Goal: Transaction & Acquisition: Purchase product/service

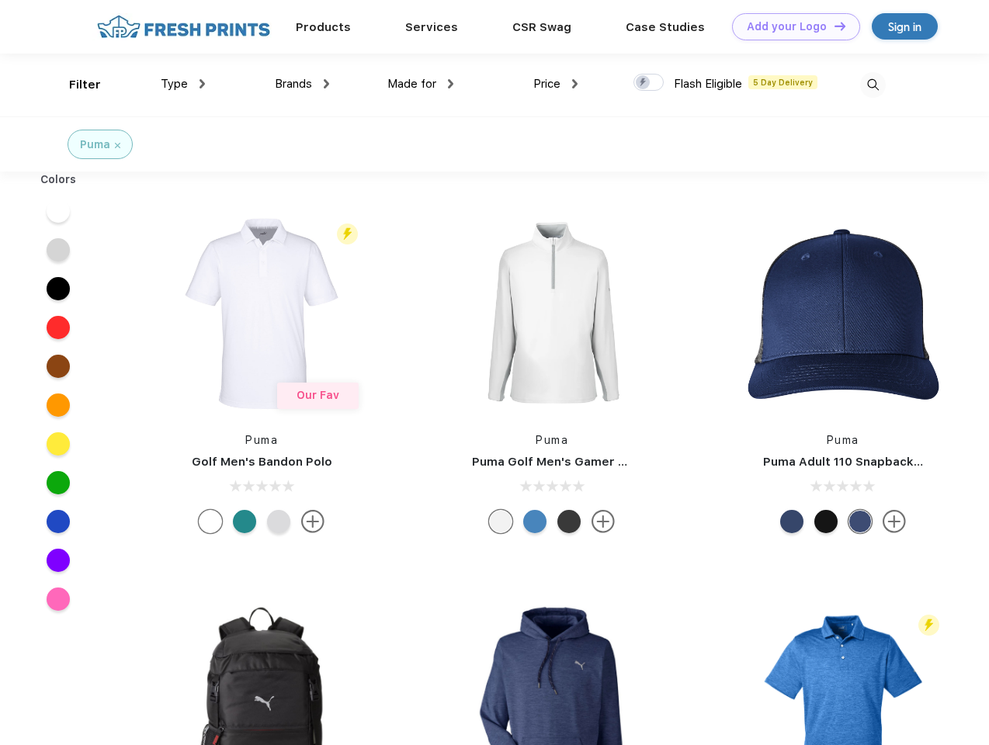
click at [790, 26] on link "Add your Logo Design Tool" at bounding box center [796, 26] width 128 height 27
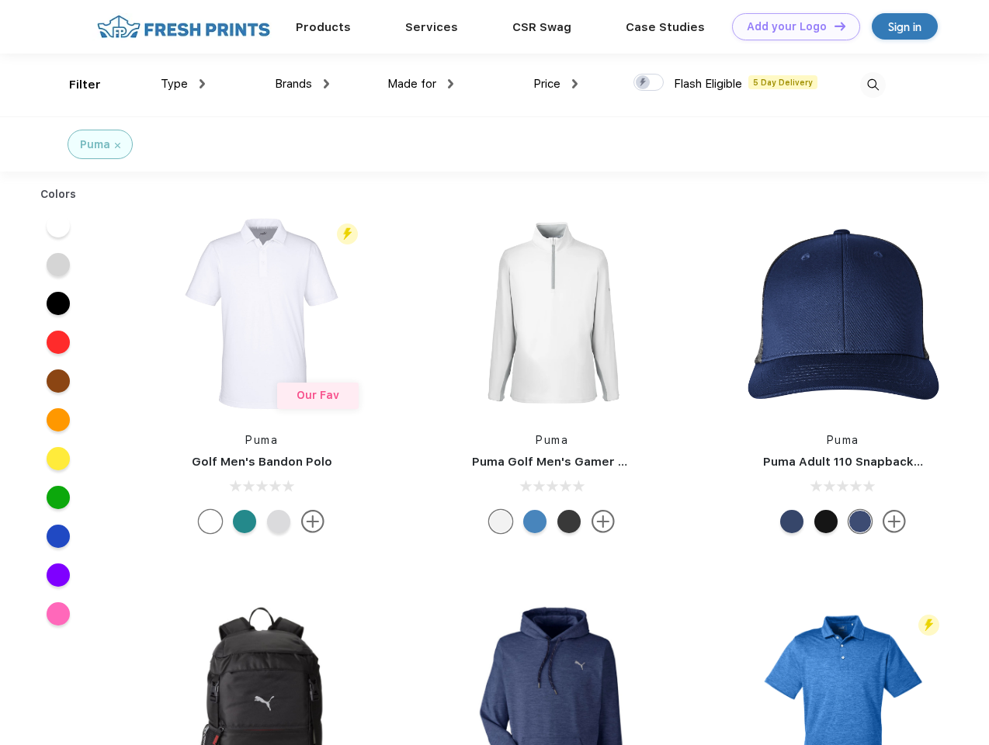
click at [0, 0] on div "Design Tool" at bounding box center [0, 0] width 0 height 0
click at [833, 26] on link "Add your Logo Design Tool" at bounding box center [796, 26] width 128 height 27
click at [75, 85] on div "Filter" at bounding box center [85, 85] width 32 height 18
click at [183, 84] on span "Type" at bounding box center [174, 84] width 27 height 14
click at [302, 84] on span "Brands" at bounding box center [293, 84] width 37 height 14
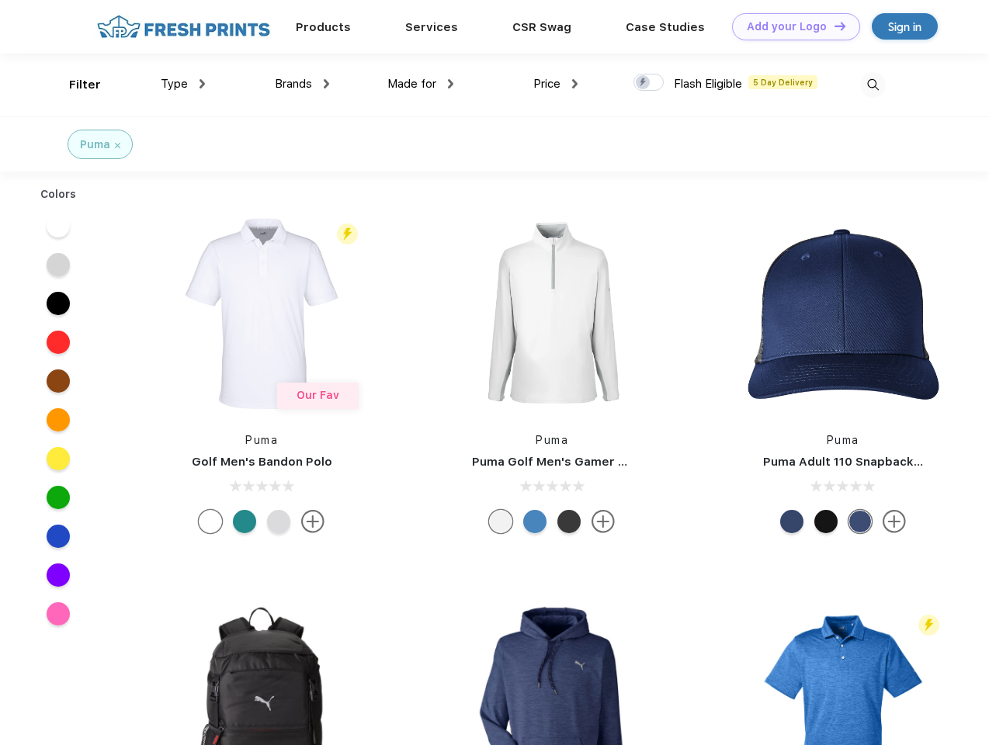
click at [421, 84] on span "Made for" at bounding box center [411, 84] width 49 height 14
click at [556, 84] on span "Price" at bounding box center [546, 84] width 27 height 14
click at [649, 83] on div at bounding box center [648, 82] width 30 height 17
click at [643, 83] on input "checkbox" at bounding box center [638, 78] width 10 height 10
click at [872, 85] on img at bounding box center [873, 85] width 26 height 26
